Goal: Task Accomplishment & Management: Manage account settings

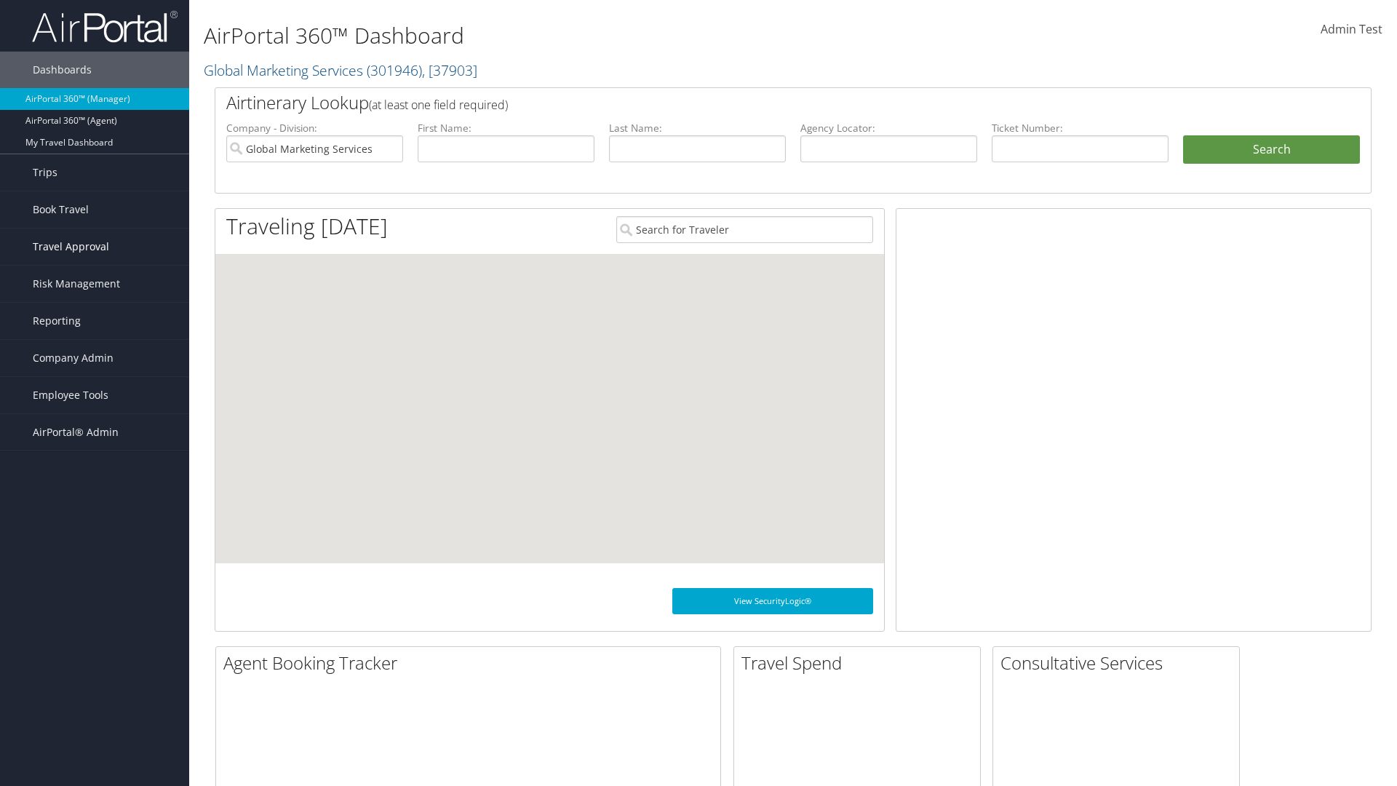
click at [95, 247] on span "Travel Approval" at bounding box center [71, 247] width 76 height 36
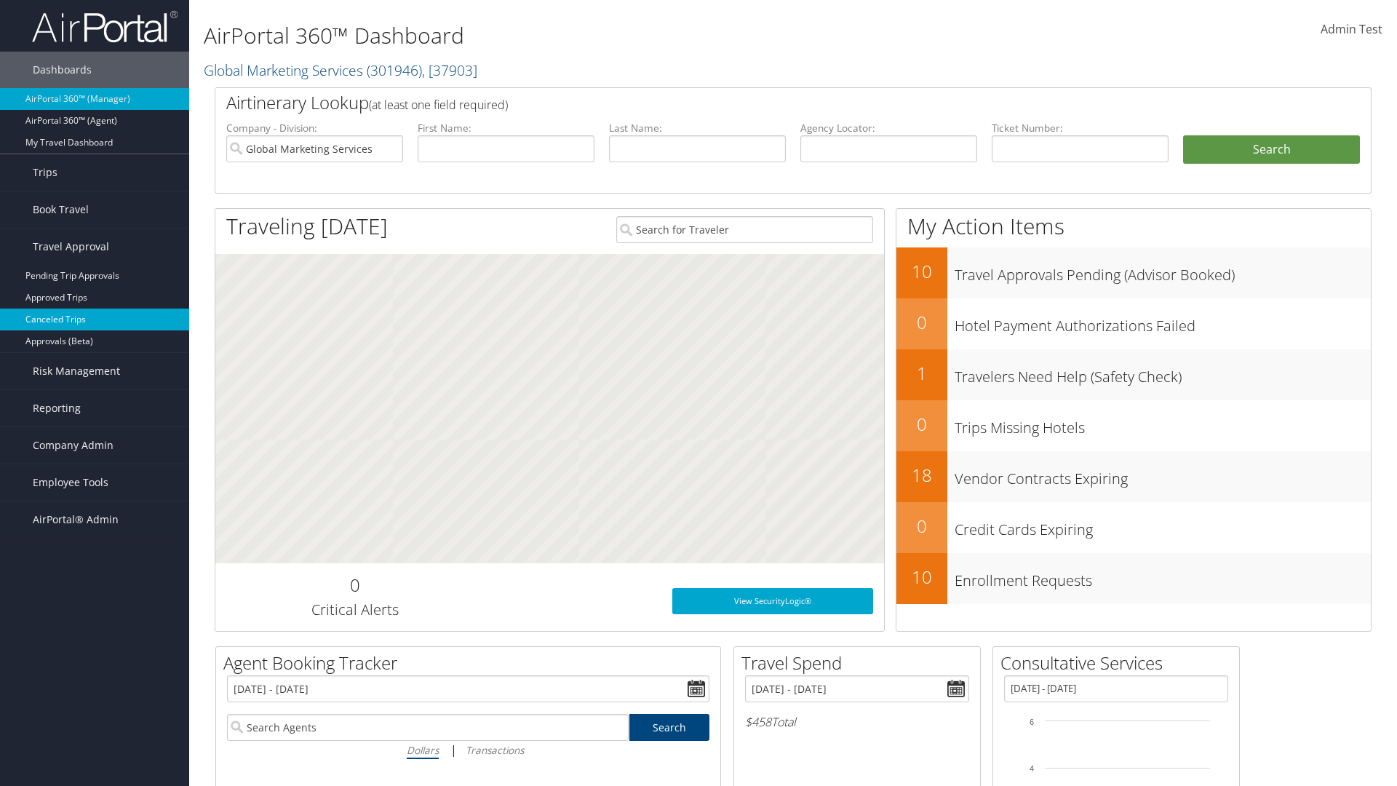
click at [95, 319] on link "Canceled Trips" at bounding box center [94, 320] width 189 height 22
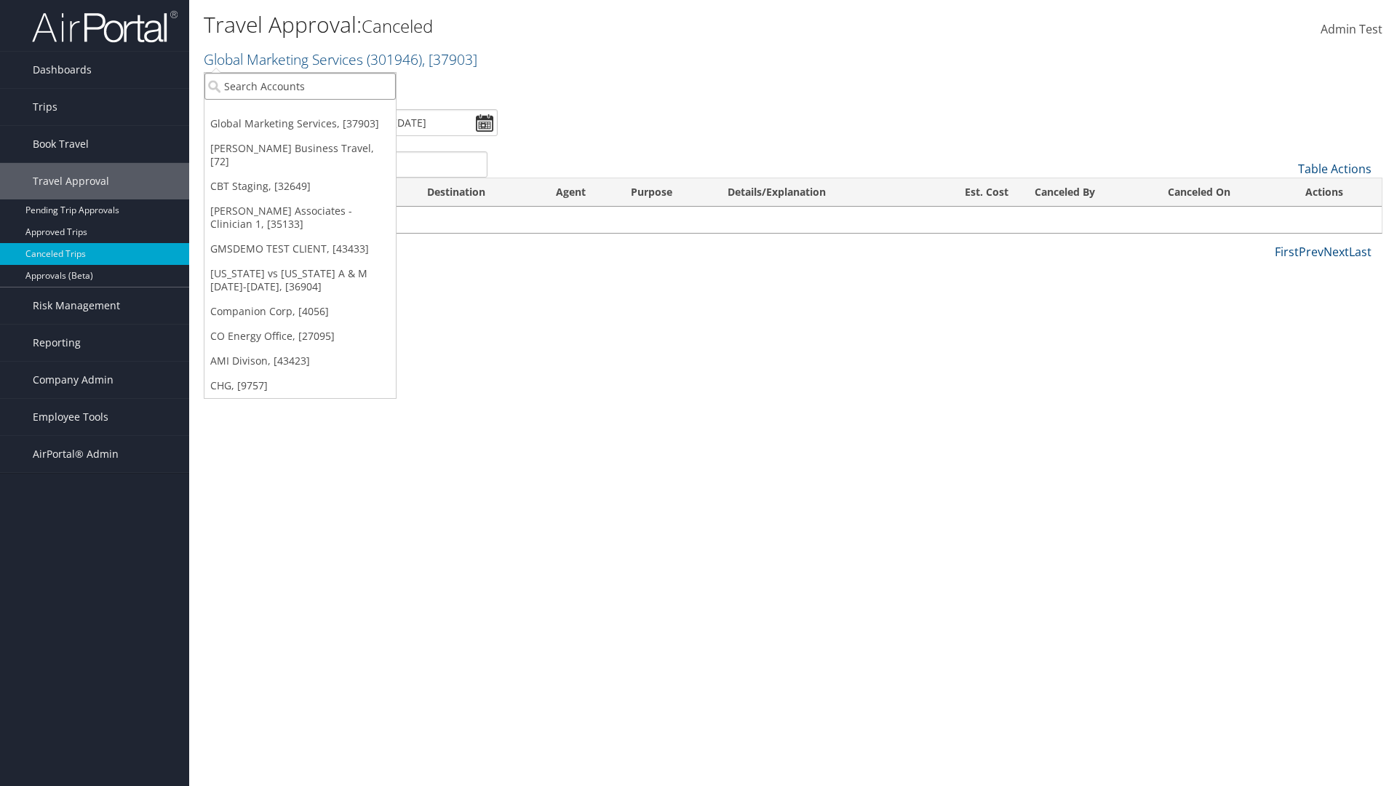
click at [300, 86] on input "search" at bounding box center [300, 86] width 191 height 27
type input "[PERSON_NAME] Business Travel"
click at [320, 113] on div "[PERSON_NAME] Business Travel (C10001), [72]" at bounding box center [320, 112] width 248 height 13
